Goal: Task Accomplishment & Management: Complete application form

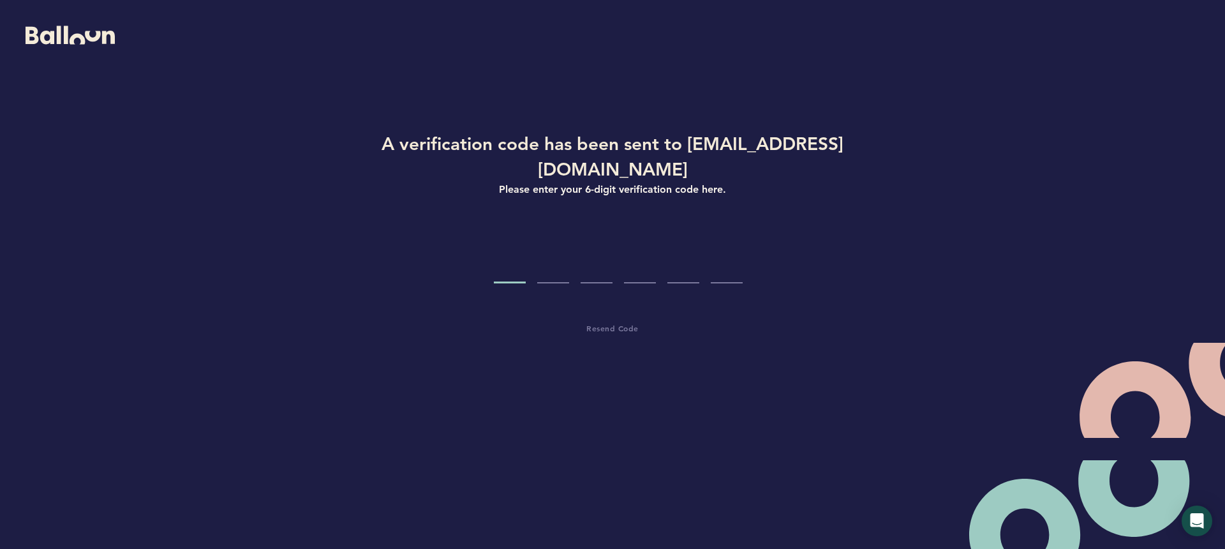
click at [511, 247] on input "Code digit 1" at bounding box center [510, 259] width 32 height 48
paste input "7"
type input "7"
type input "4"
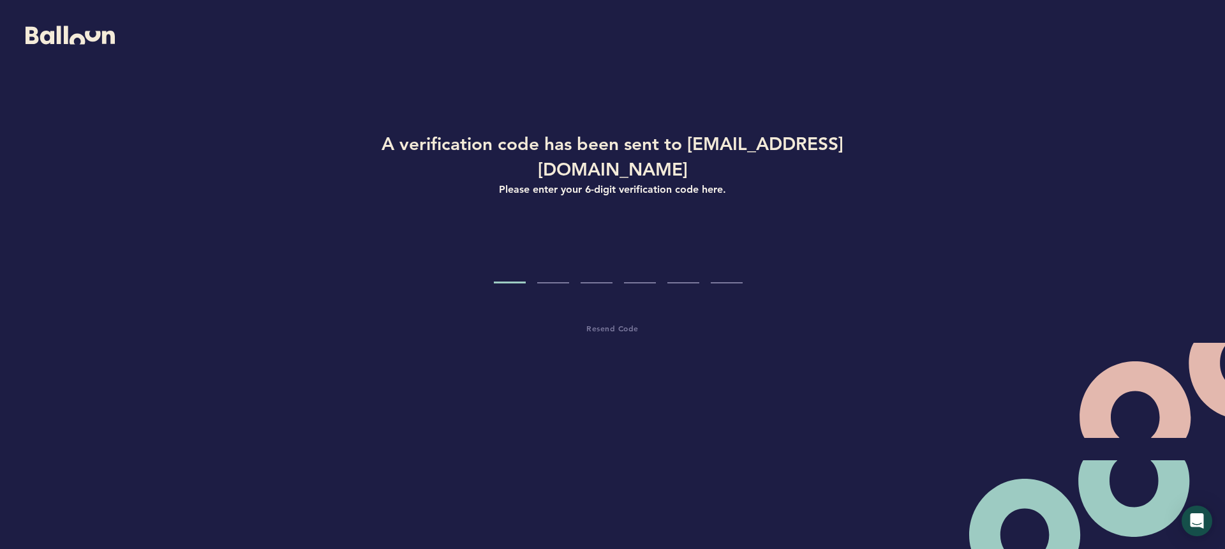
type input "8"
type input "2"
type input "5"
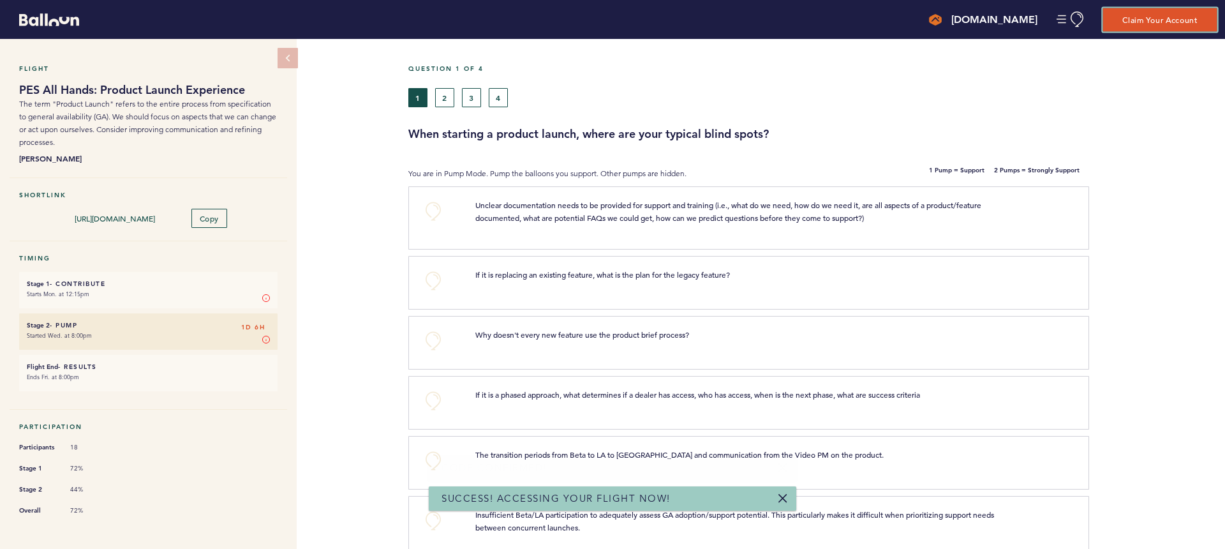
click at [1162, 17] on button "Claim Your Account" at bounding box center [1160, 20] width 114 height 24
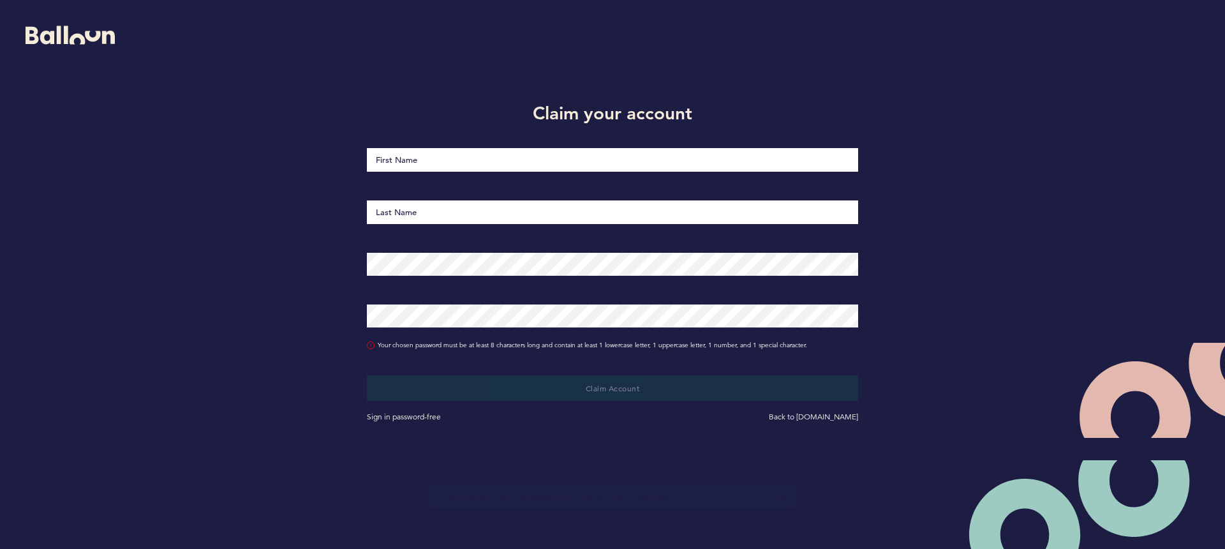
click at [642, 158] on input "First Name" at bounding box center [612, 160] width 491 height 24
type input "[PERSON_NAME]"
click at [0, 548] on com-1password-button at bounding box center [0, 549] width 0 height 0
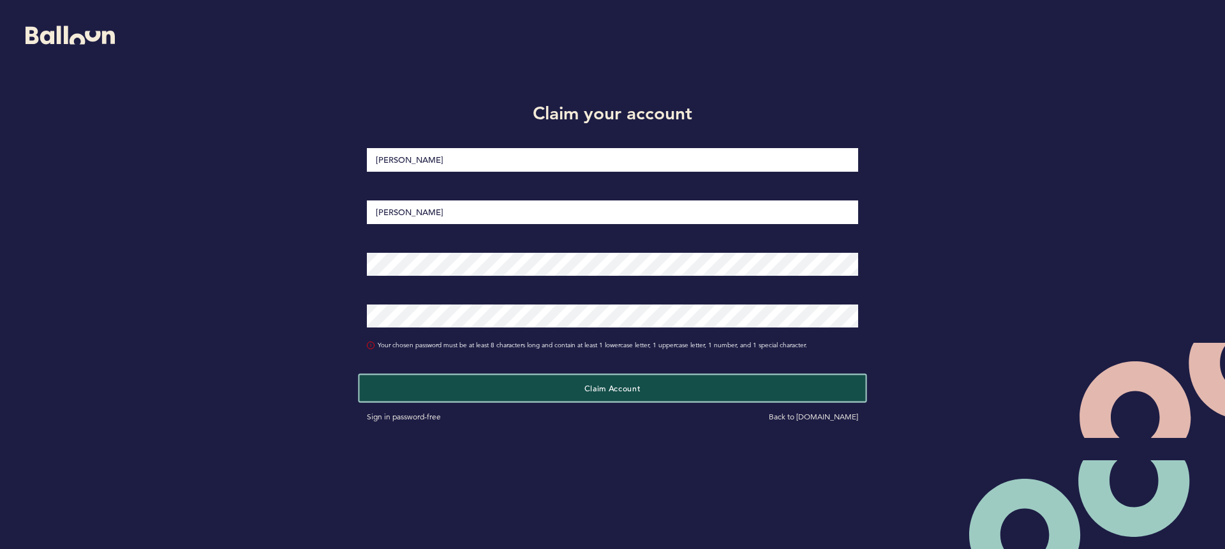
click at [708, 387] on button "Claim Account" at bounding box center [612, 388] width 506 height 26
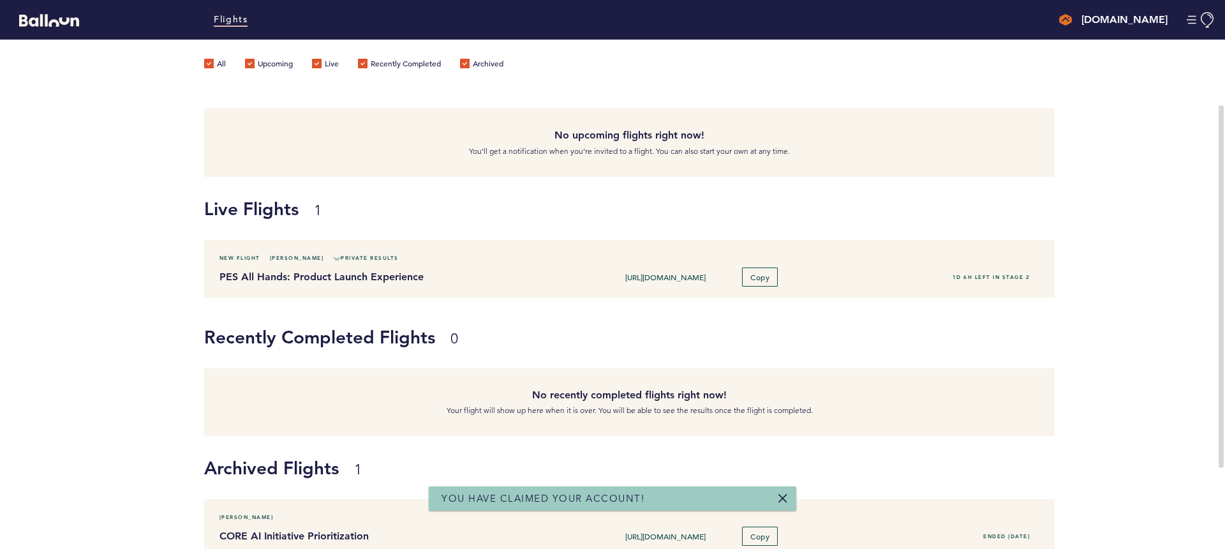
scroll to position [93, 0]
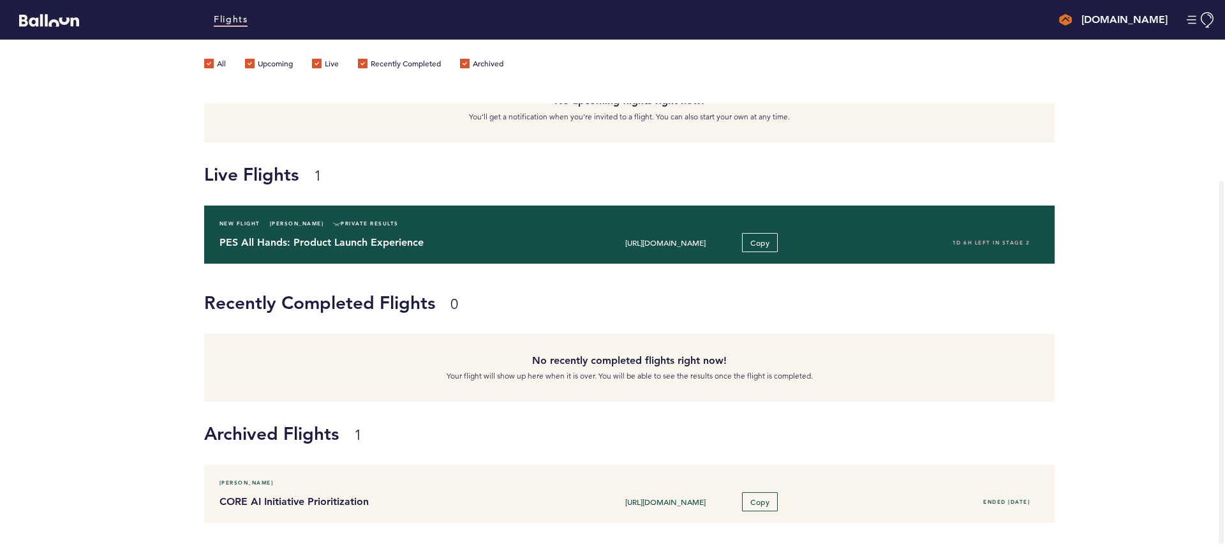
click at [433, 237] on h4 "PES All Hands: Product Launch Experience" at bounding box center [385, 242] width 331 height 15
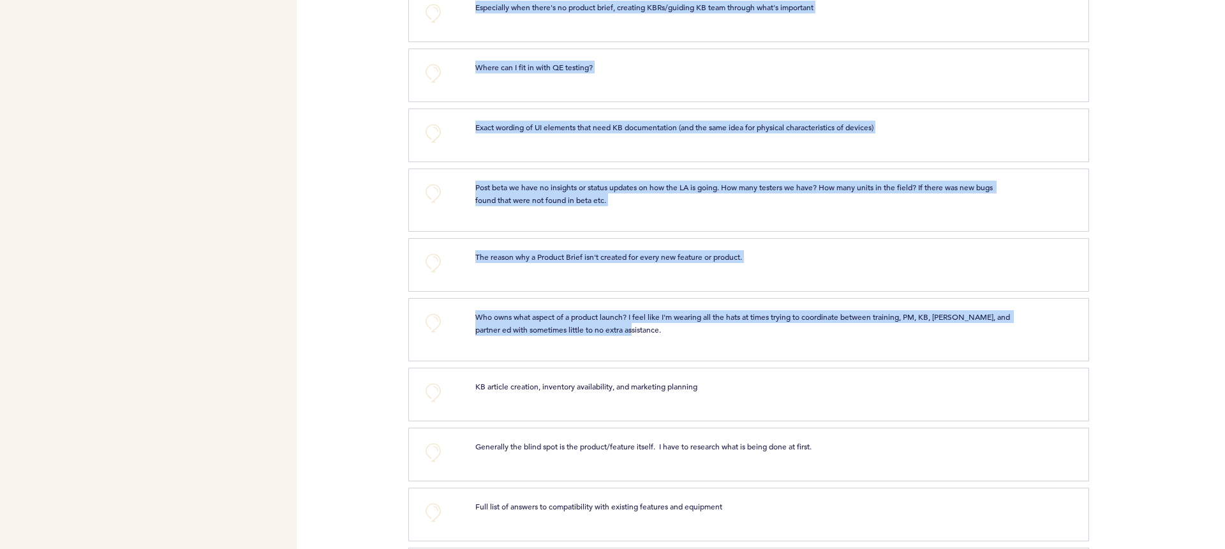
scroll to position [1207, 0]
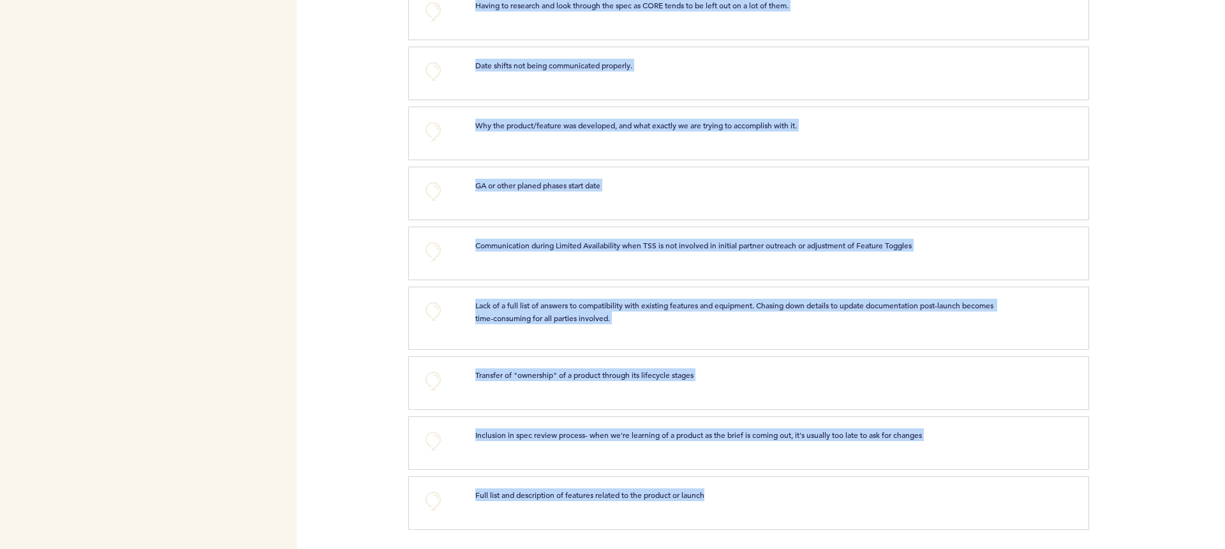
drag, startPoint x: 407, startPoint y: 180, endPoint x: 856, endPoint y: 595, distance: 611.0
click at [856, 548] on html "Flights [DOMAIN_NAME] [EMAIL_ADDRESS][DOMAIN_NAME] Team Domain: alarmcom Notifi…" at bounding box center [612, 274] width 1225 height 549
copy div "When starting a product launch, where are your typical blind spots? You are in …"
click at [752, 325] on div "Lack of a full list of answers to compatibility with existing features and equi…" at bounding box center [769, 316] width 606 height 35
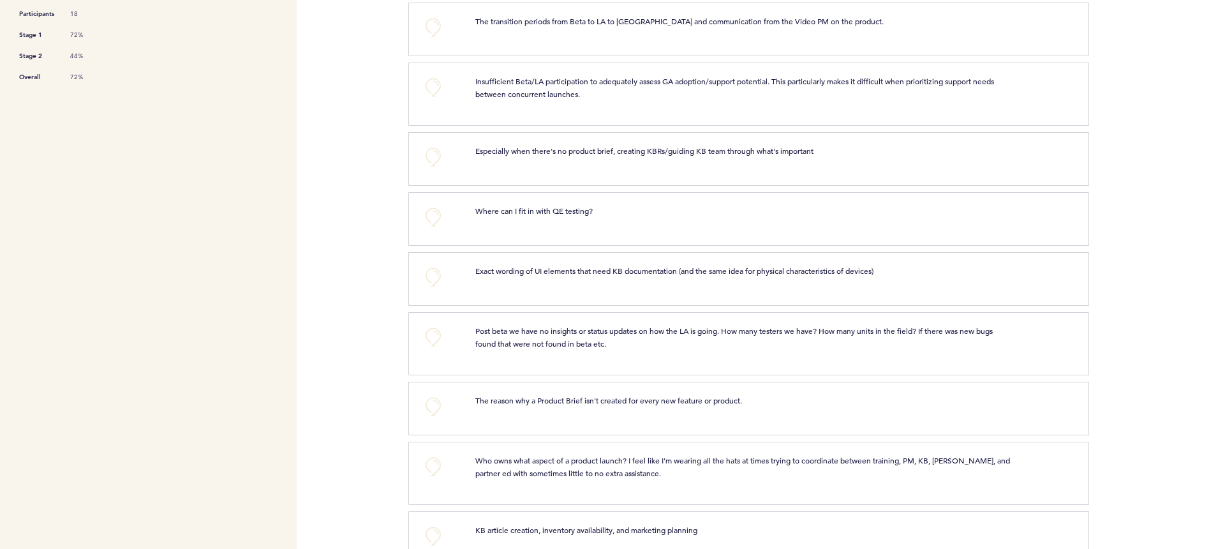
scroll to position [406, 0]
